Goal: Entertainment & Leisure: Consume media (video, audio)

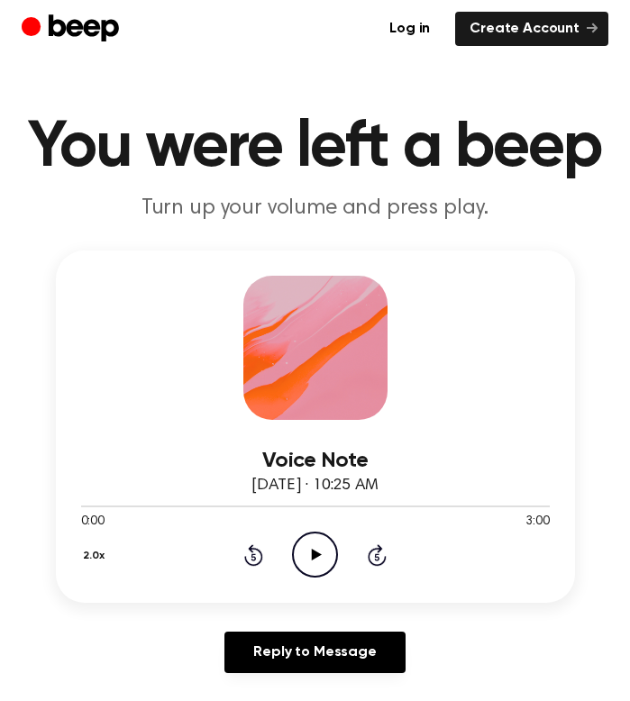
click at [324, 556] on icon "Play Audio" at bounding box center [315, 555] width 46 height 46
click at [300, 557] on icon "Play Audio" at bounding box center [315, 555] width 46 height 46
click at [295, 558] on icon "Play Audio" at bounding box center [315, 555] width 46 height 46
drag, startPoint x: 318, startPoint y: 550, endPoint x: 318, endPoint y: 522, distance: 27.0
click at [317, 550] on icon "Play Audio" at bounding box center [315, 555] width 46 height 46
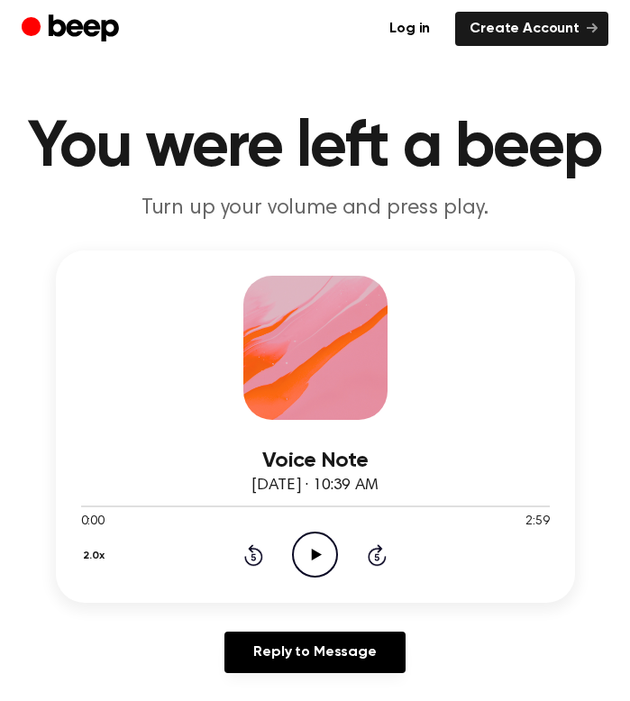
click at [318, 555] on icon at bounding box center [317, 555] width 10 height 12
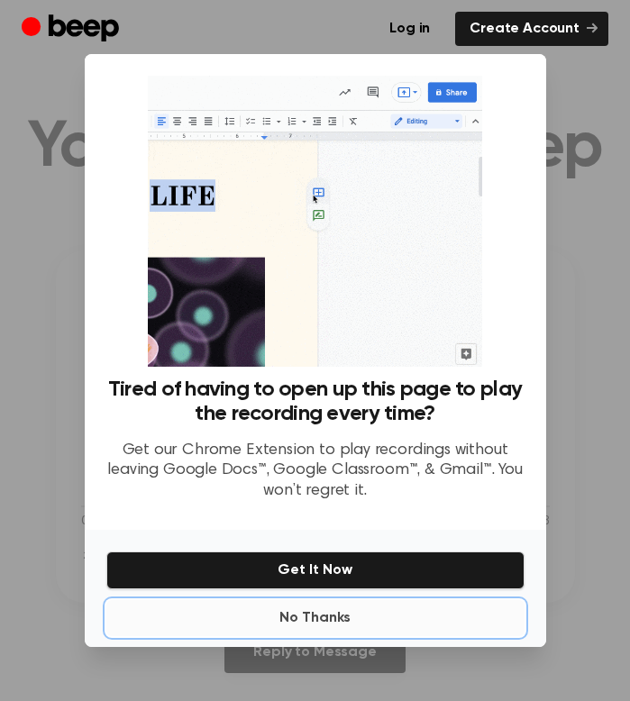
click at [295, 618] on button "No Thanks" at bounding box center [315, 618] width 418 height 36
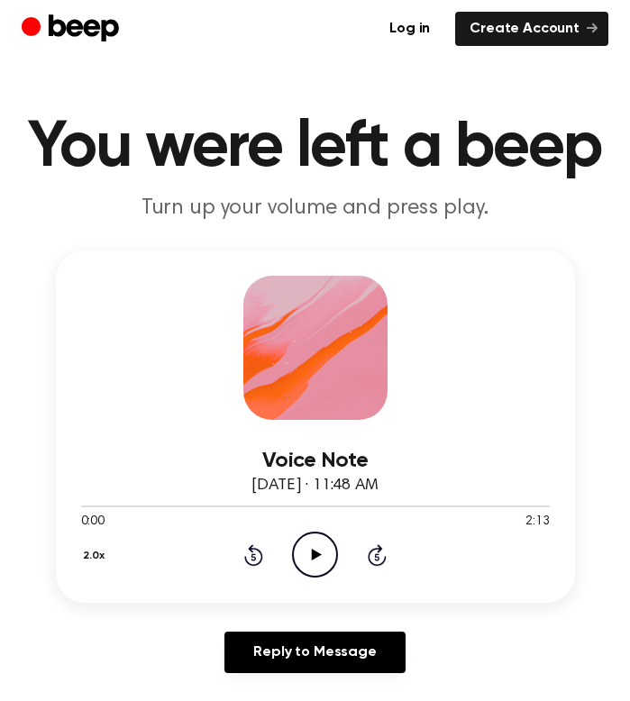
click at [314, 559] on icon "Play Audio" at bounding box center [315, 555] width 46 height 46
click at [315, 548] on icon "Play Audio" at bounding box center [315, 555] width 46 height 46
